Goal: Complete application form

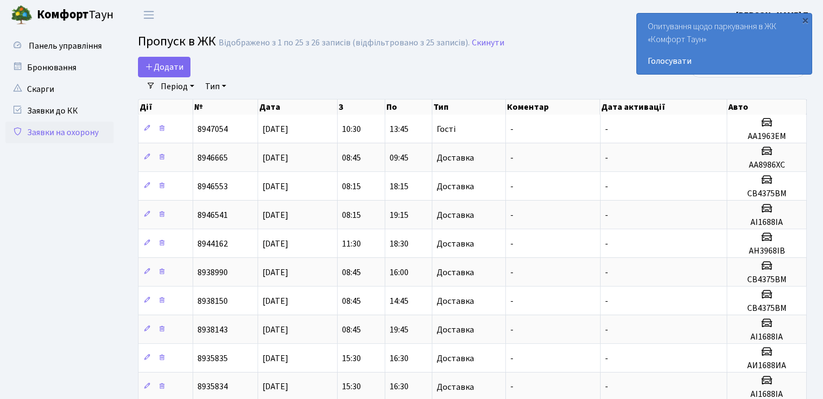
select select "25"
click at [175, 67] on span "Додати" at bounding box center [164, 67] width 38 height 12
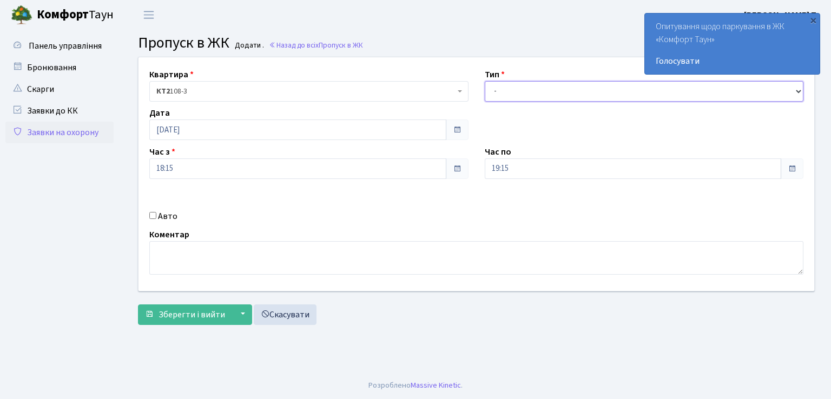
click at [574, 95] on select "- Доставка Таксі Гості Сервіс" at bounding box center [644, 91] width 319 height 21
select select "3"
click at [485, 81] on select "- Доставка Таксі Гості Сервіс" at bounding box center [644, 91] width 319 height 21
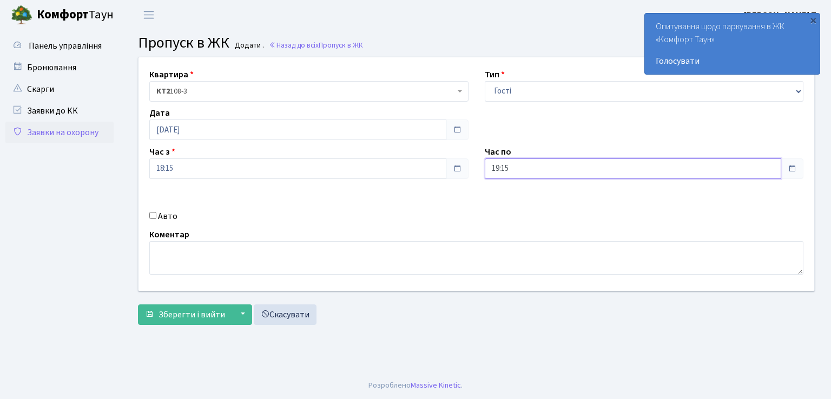
click at [530, 164] on input "19:15" at bounding box center [633, 168] width 297 height 21
click at [512, 204] on icon at bounding box center [514, 205] width 29 height 29
type input "20:15"
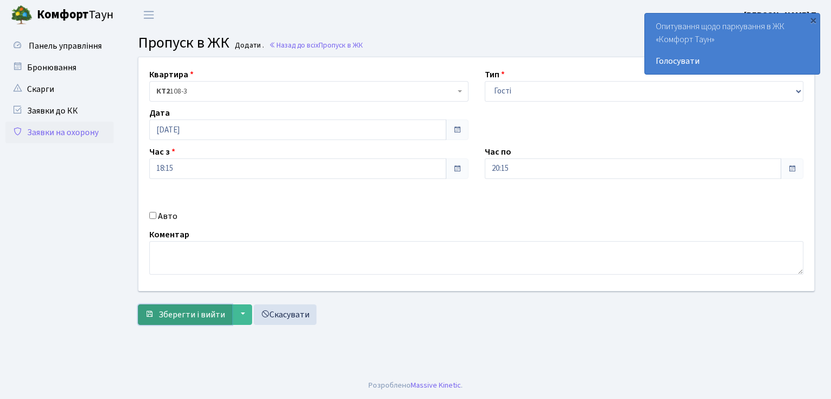
click at [209, 313] on span "Зберегти і вийти" at bounding box center [191, 315] width 67 height 12
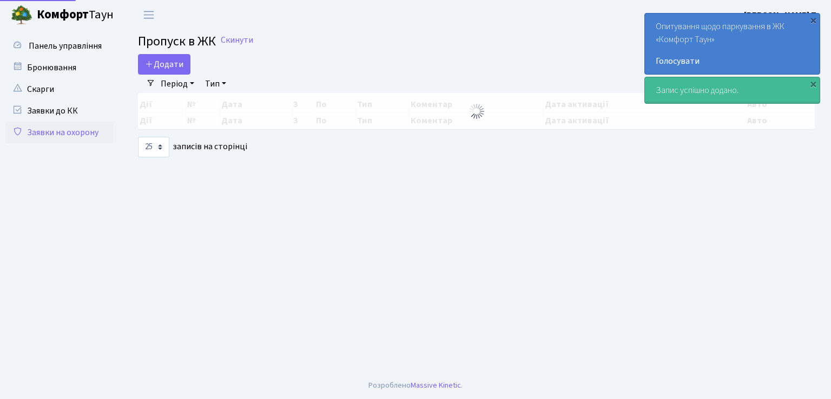
select select "25"
